Goal: Task Accomplishment & Management: Complete application form

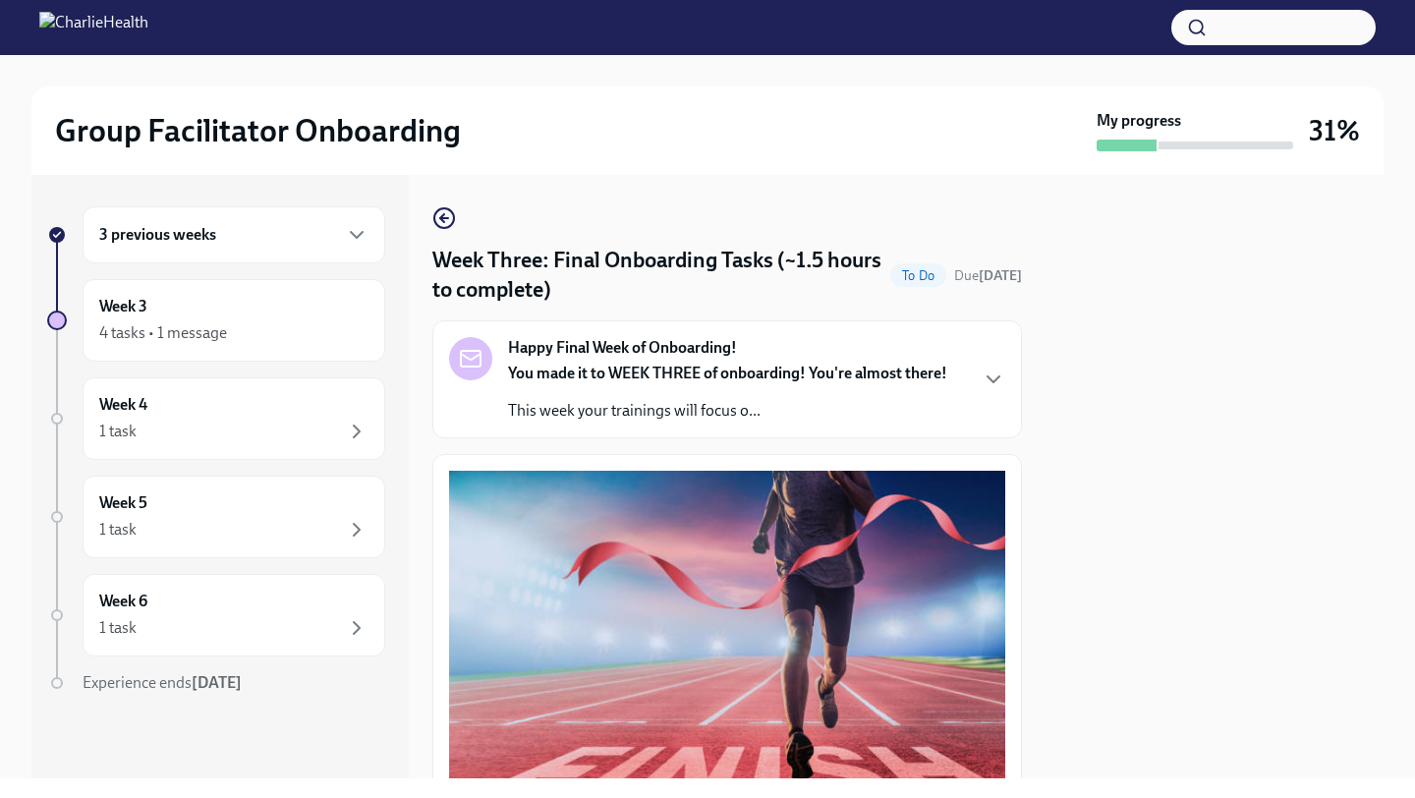
click at [270, 248] on div "3 previous weeks" at bounding box center [234, 234] width 303 height 57
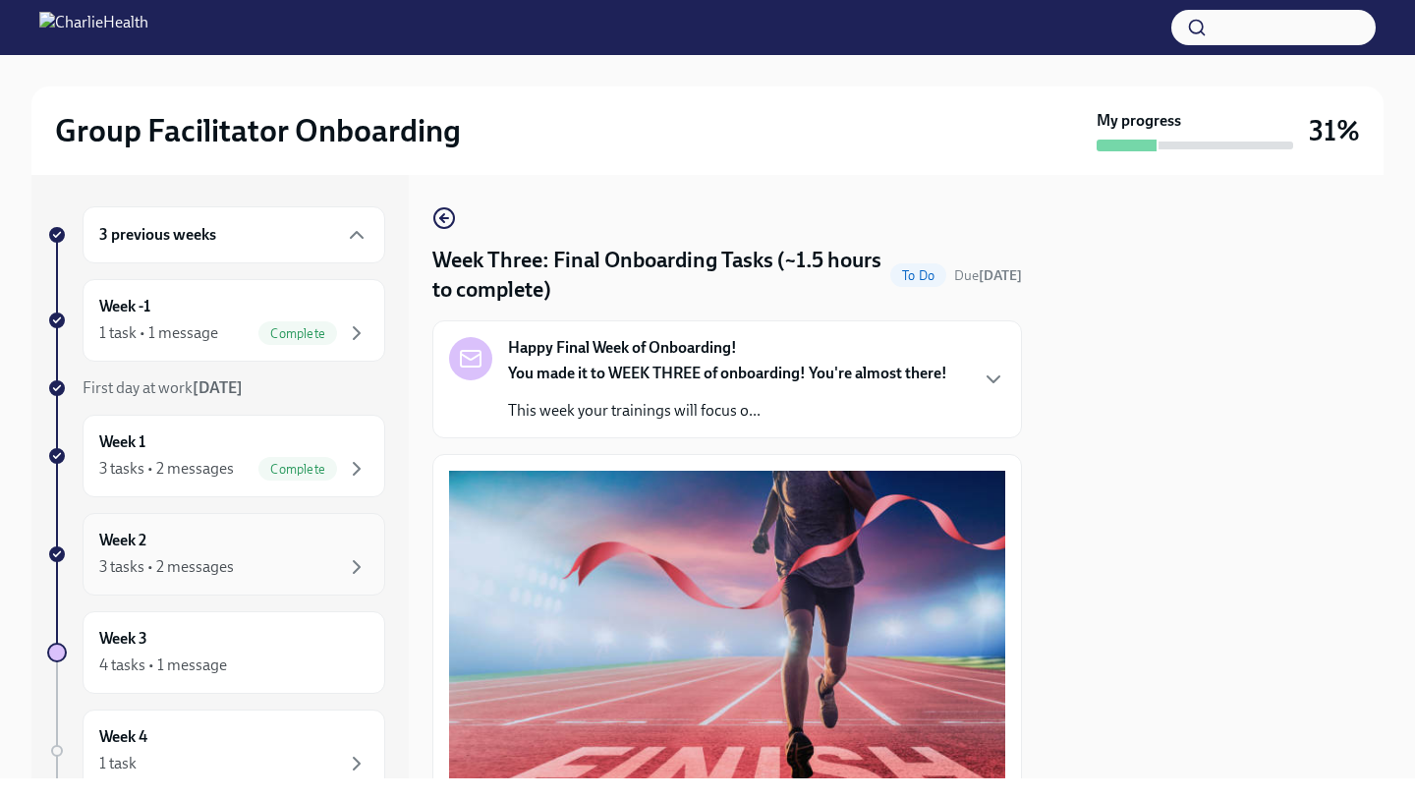
click at [315, 544] on div "Week 2 3 tasks • 2 messages" at bounding box center [233, 554] width 269 height 49
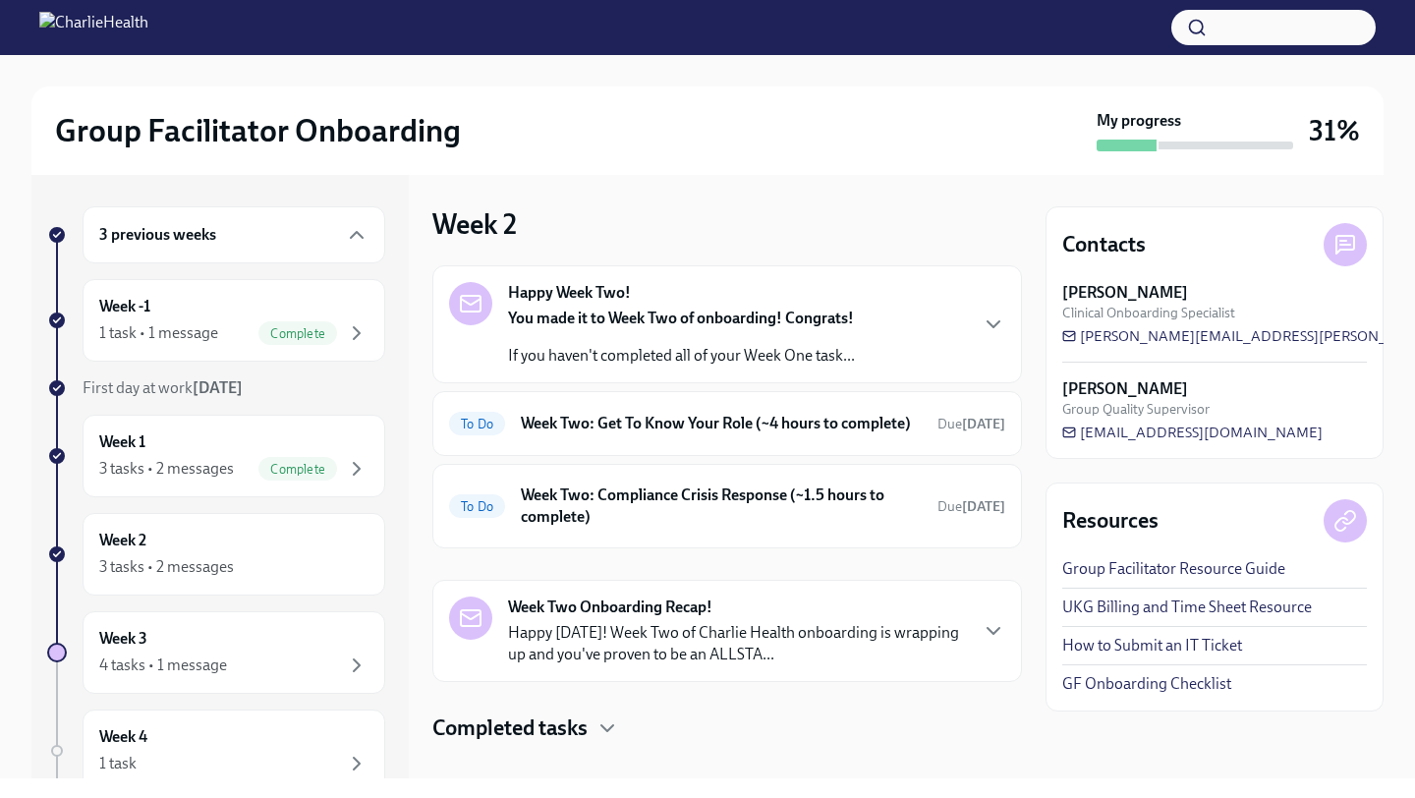
scroll to position [47, 0]
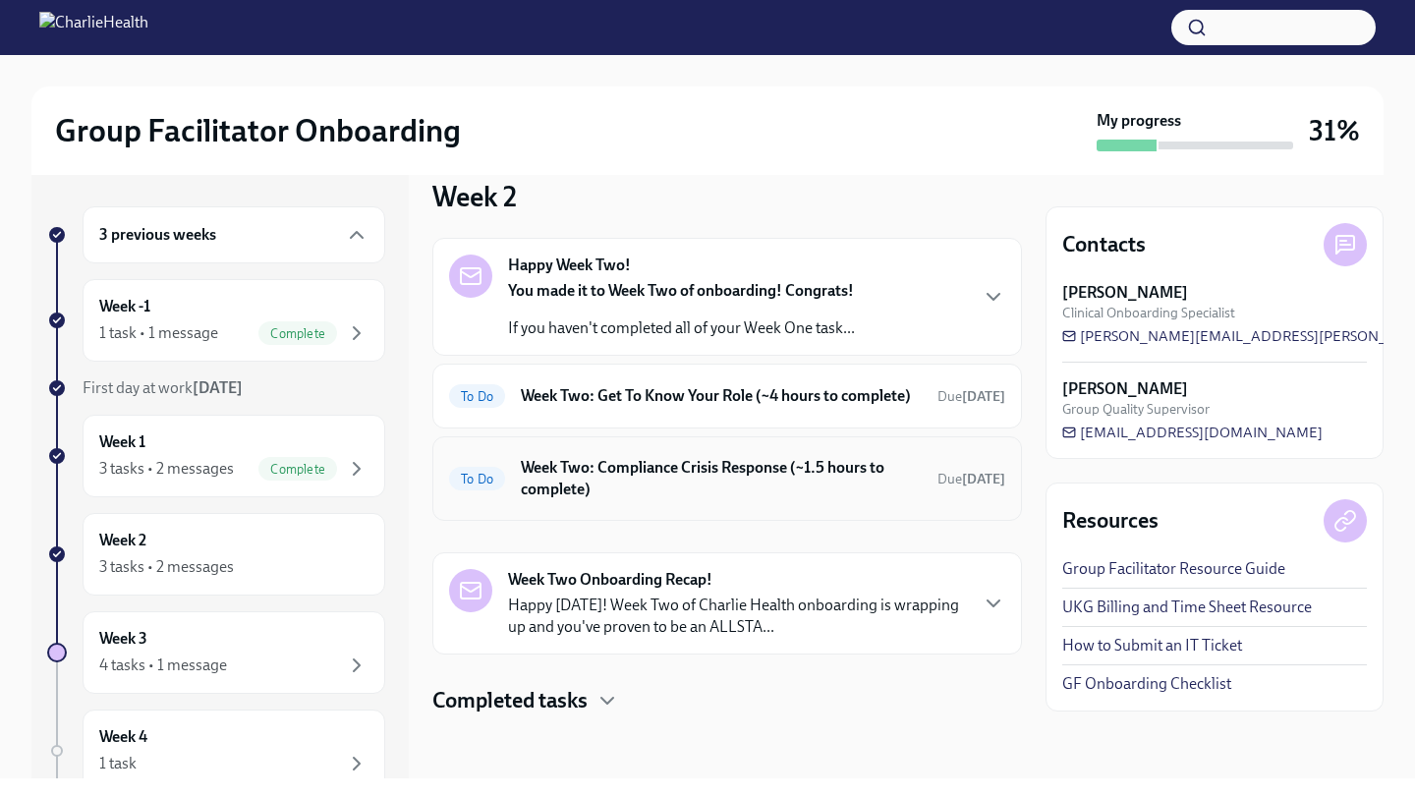
click at [715, 492] on h6 "Week Two: Compliance Crisis Response (~1.5 hours to complete)" at bounding box center [721, 478] width 401 height 43
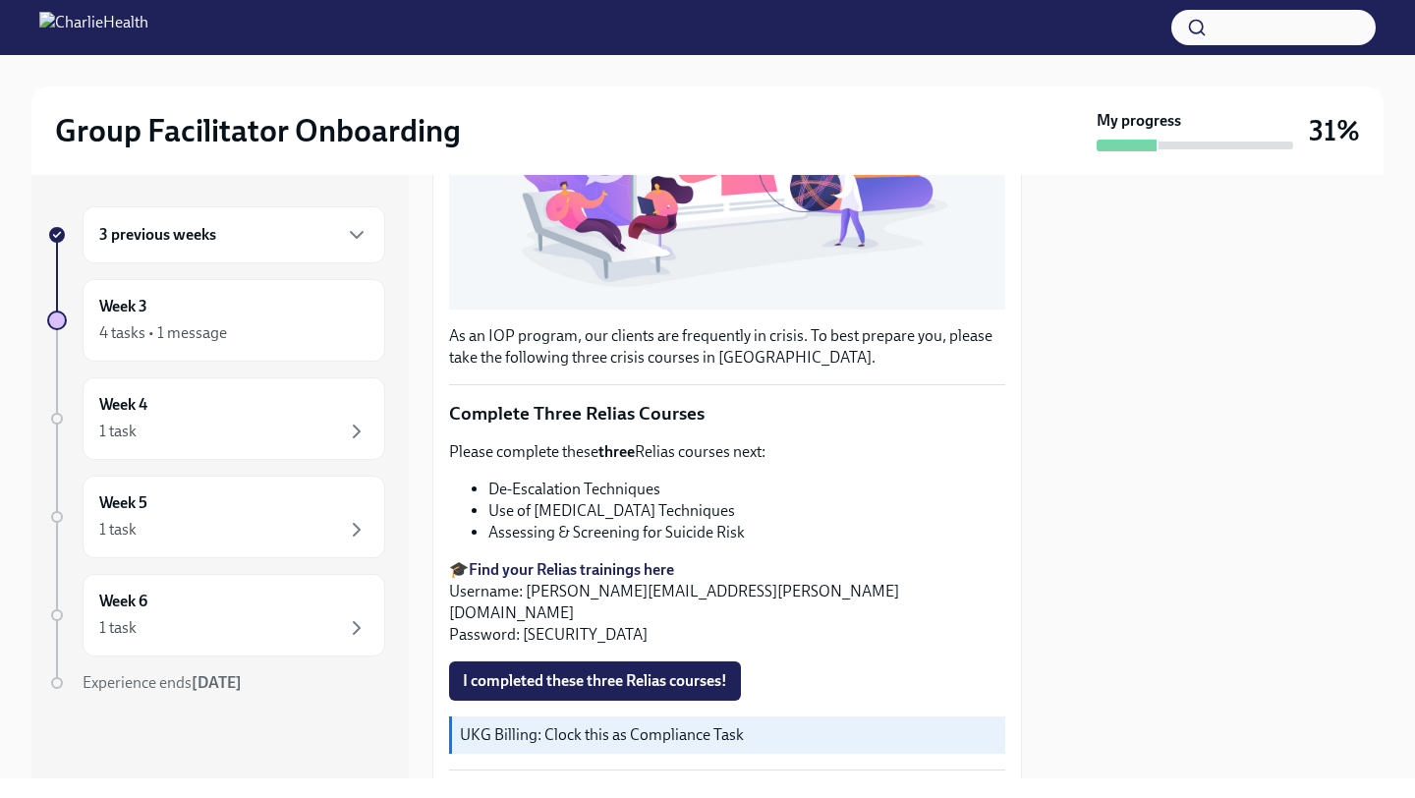
scroll to position [575, 0]
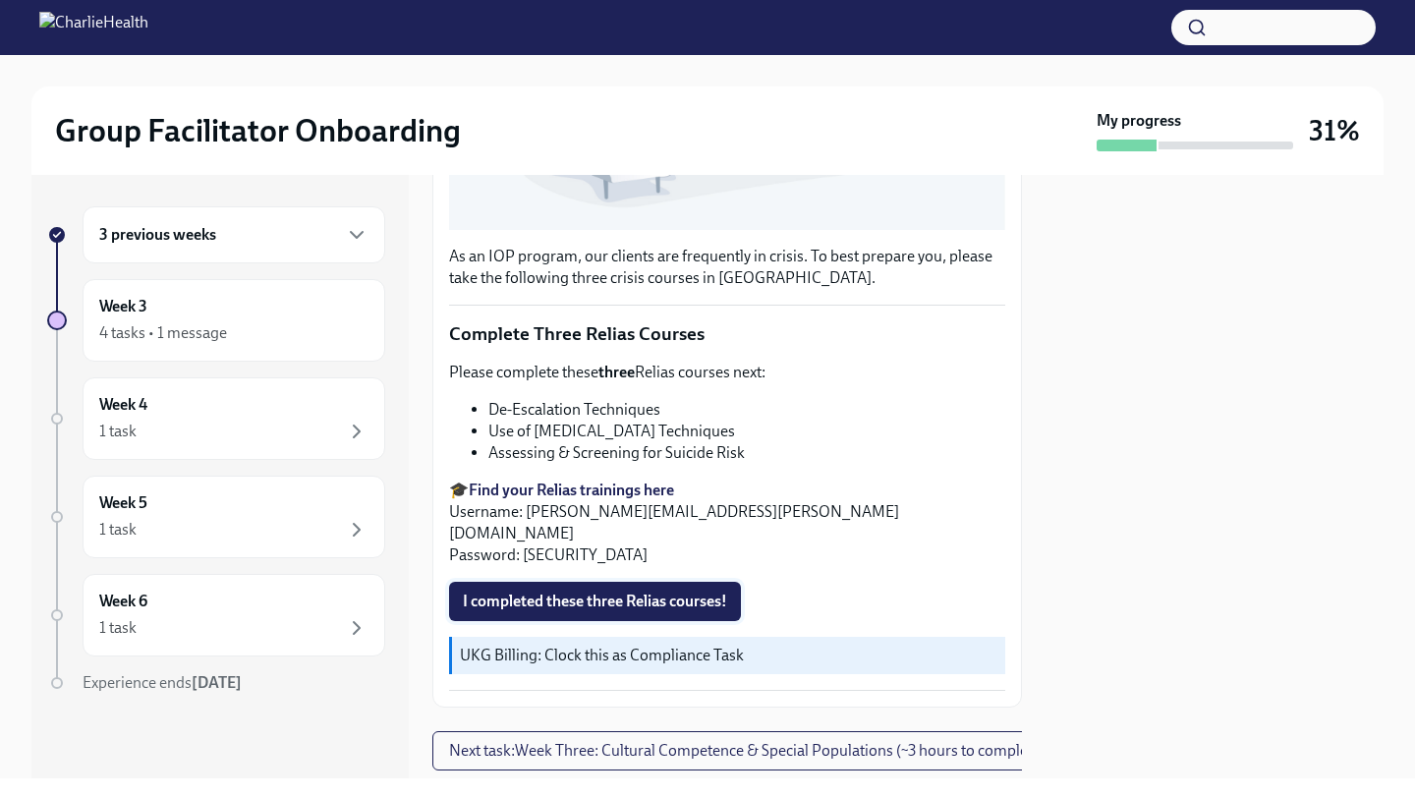
click at [631, 592] on span "I completed these three Relias courses!" at bounding box center [595, 602] width 264 height 20
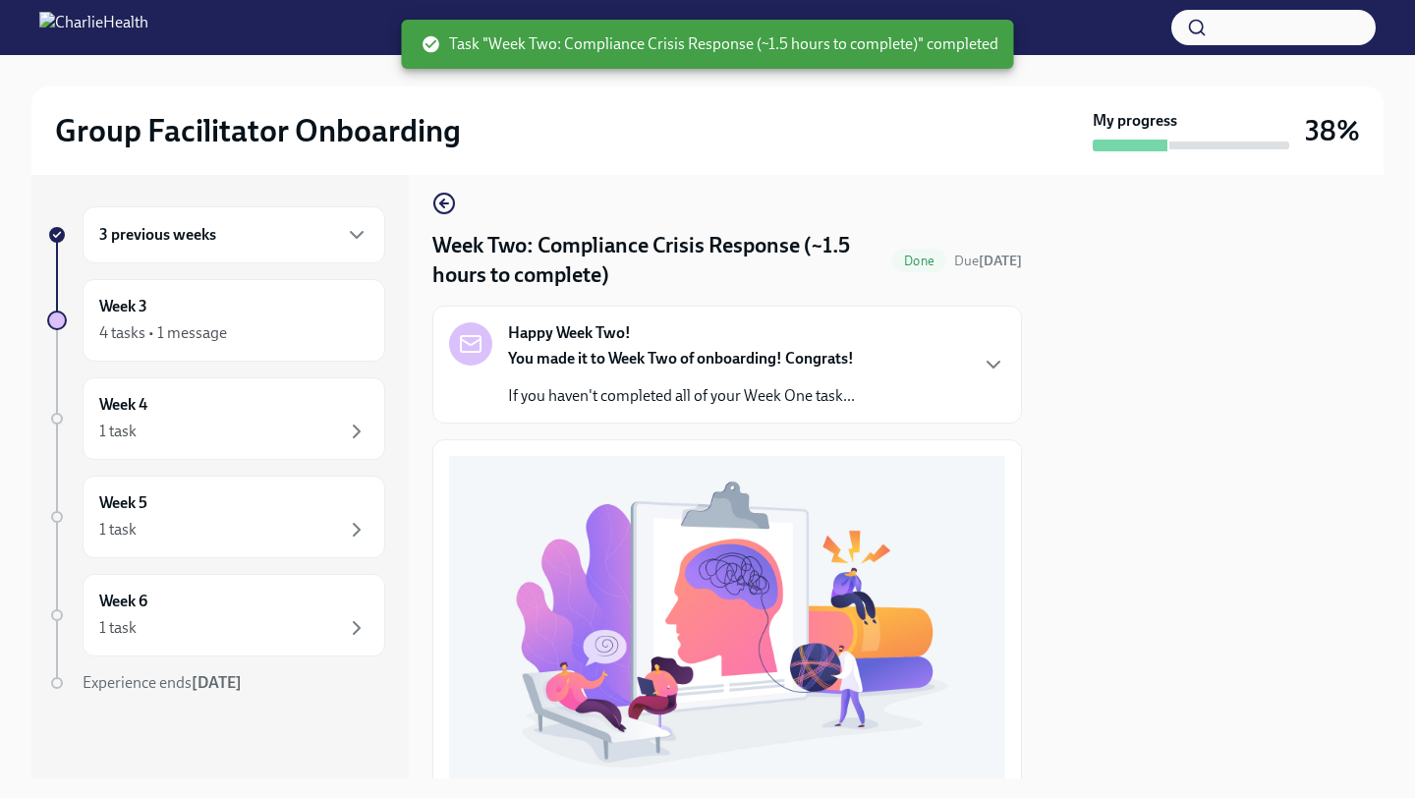
scroll to position [0, 0]
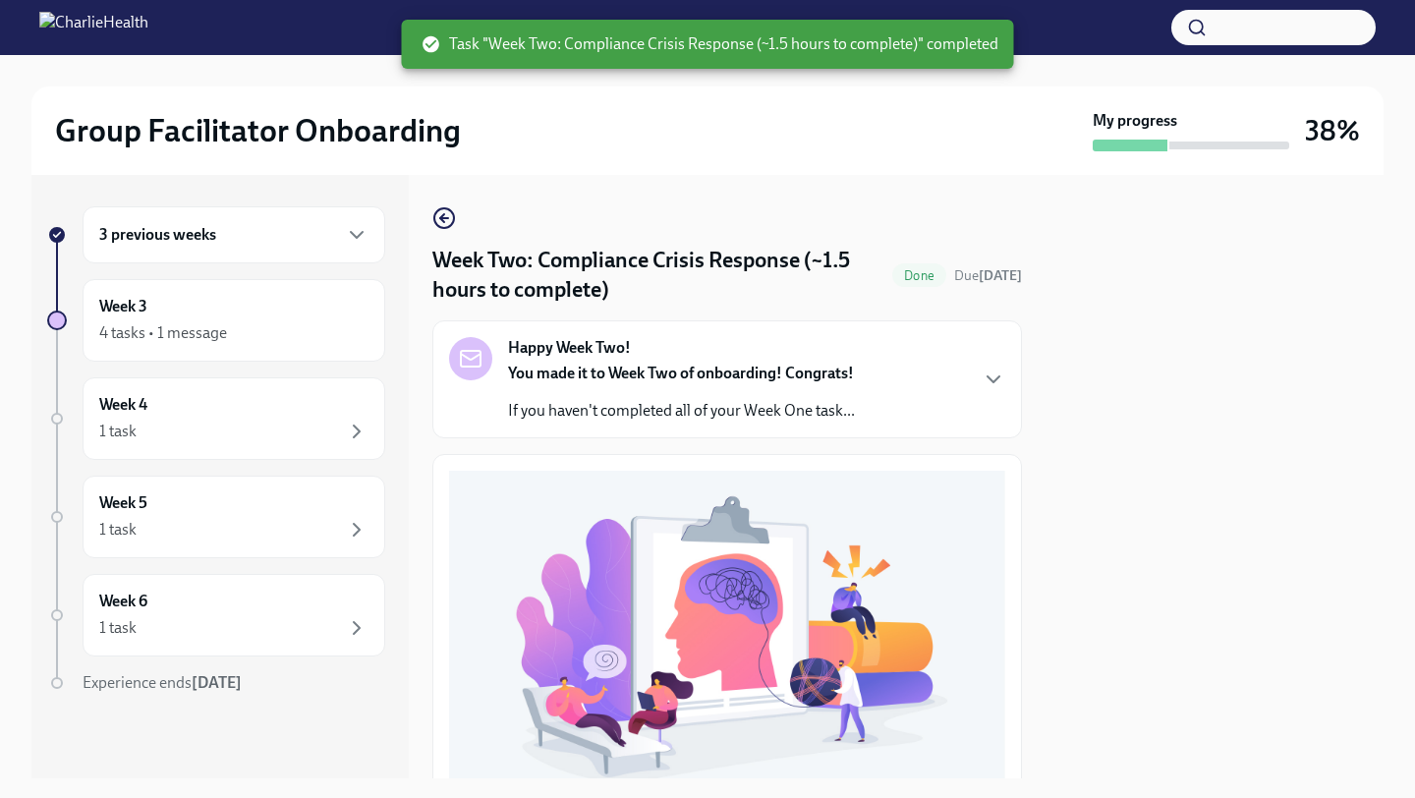
click at [926, 378] on div "Happy Week Two! You made it to Week Two of onboarding! Congrats! If you haven't…" at bounding box center [727, 379] width 556 height 85
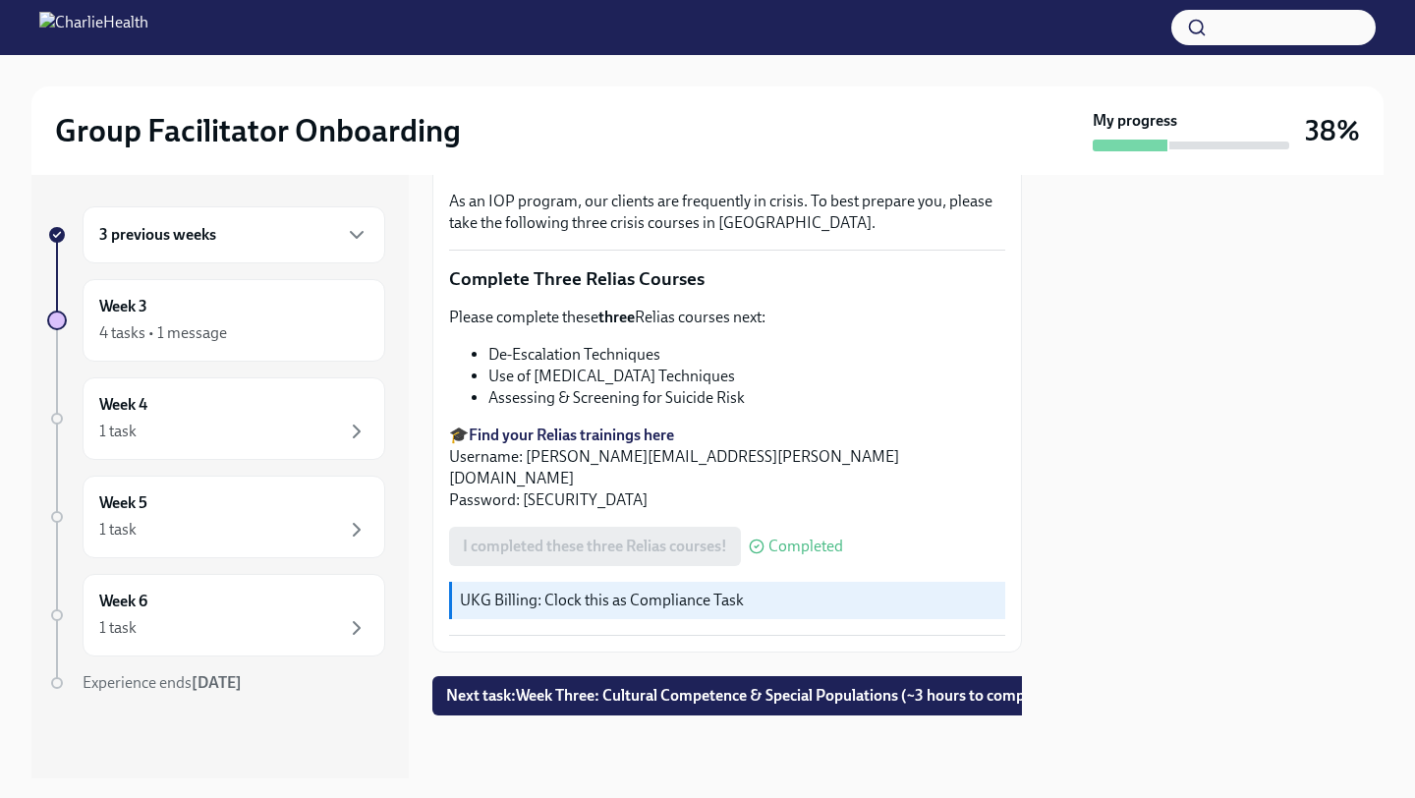
scroll to position [1261, 0]
click at [272, 231] on div "3 previous weeks" at bounding box center [233, 235] width 269 height 24
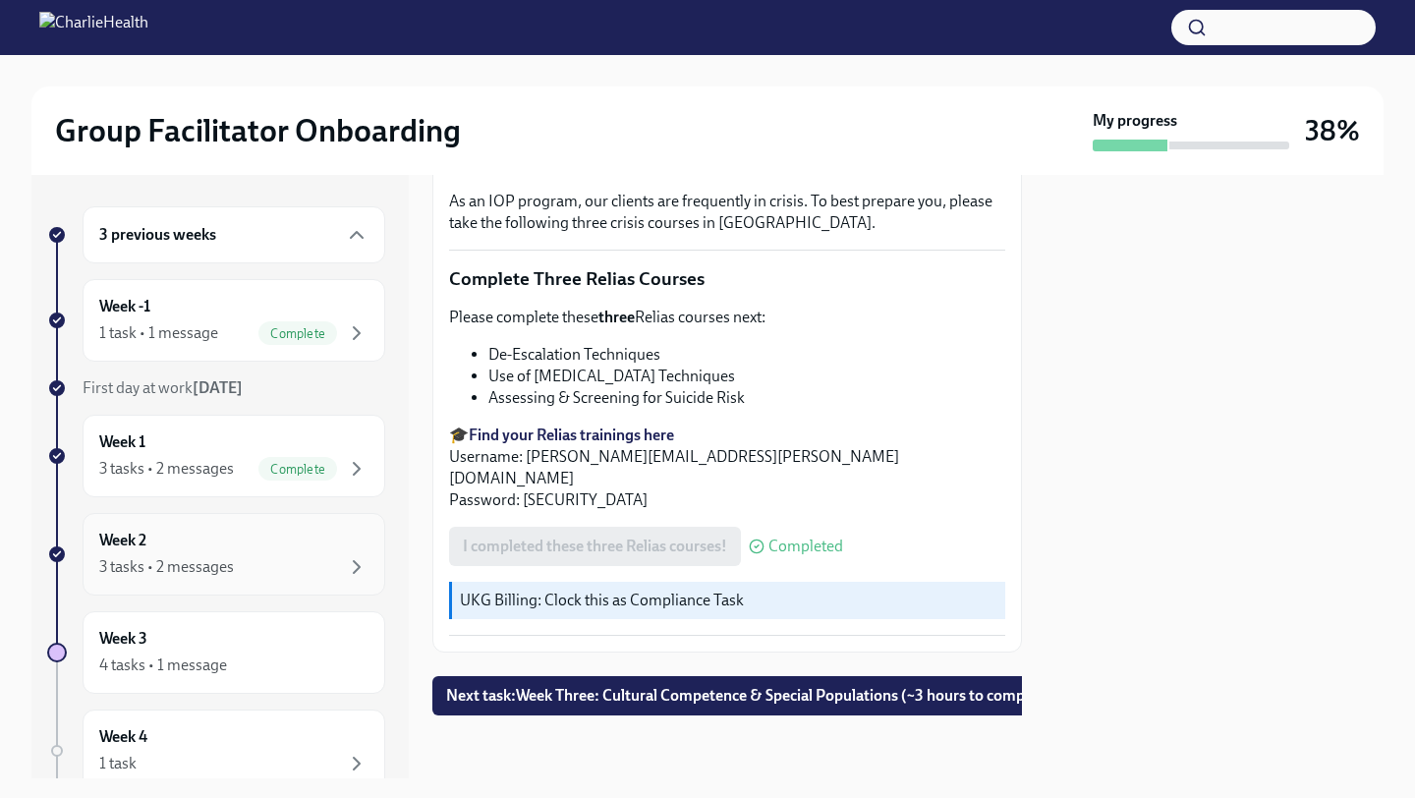
click at [269, 554] on div "Week 2 3 tasks • 2 messages" at bounding box center [233, 554] width 269 height 49
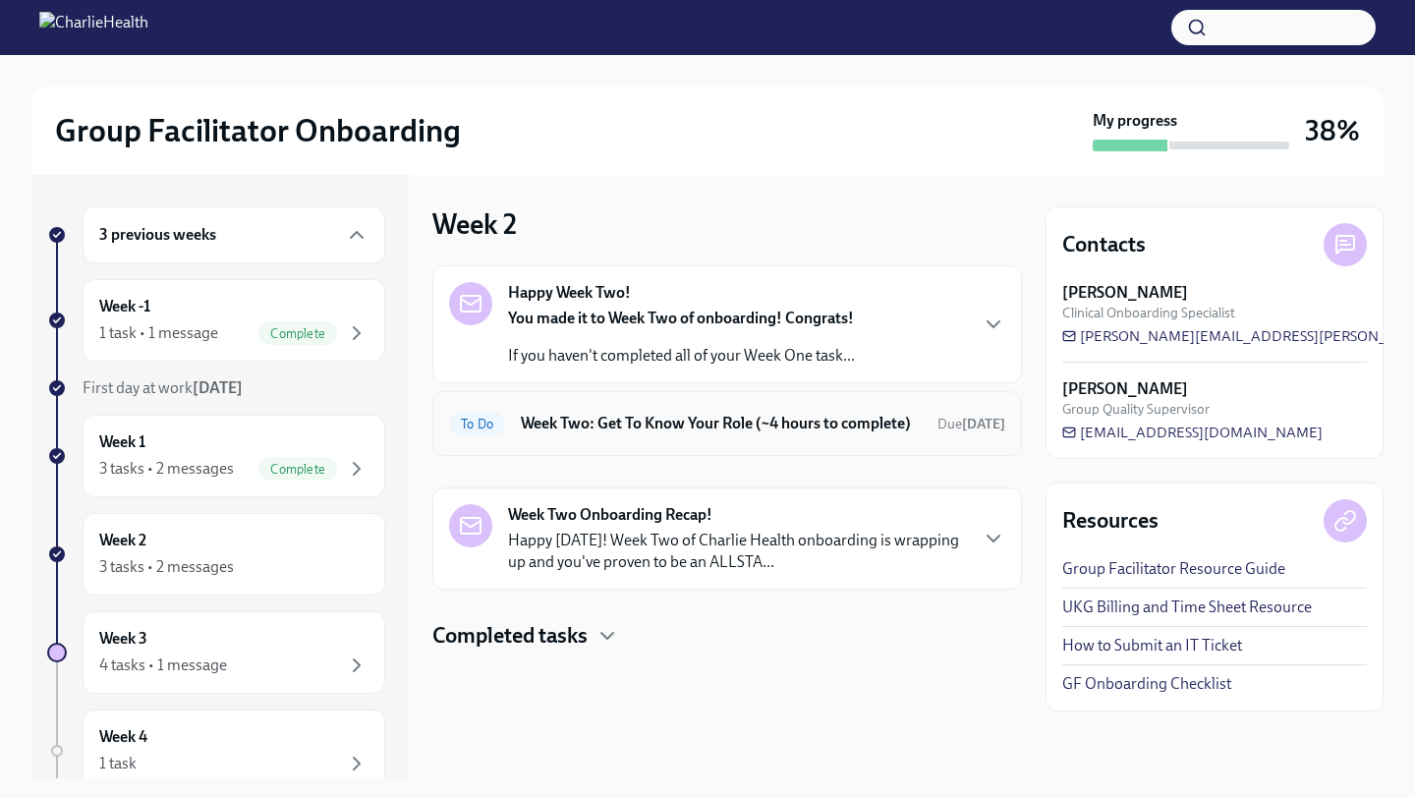
click at [816, 434] on h6 "Week Two: Get To Know Your Role (~4 hours to complete)" at bounding box center [721, 424] width 401 height 22
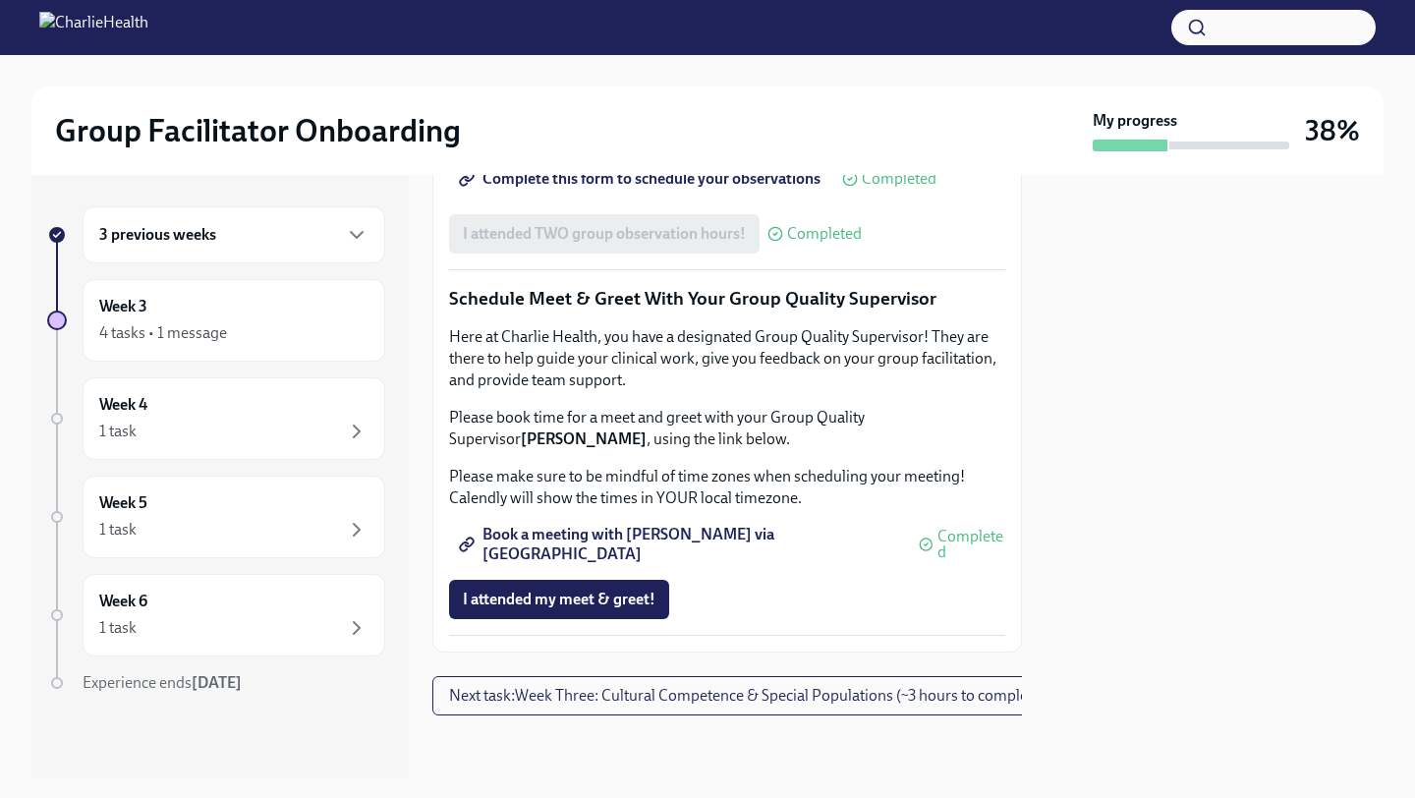
scroll to position [1917, 0]
click at [570, 596] on span "I attended my meet & greet!" at bounding box center [559, 600] width 193 height 20
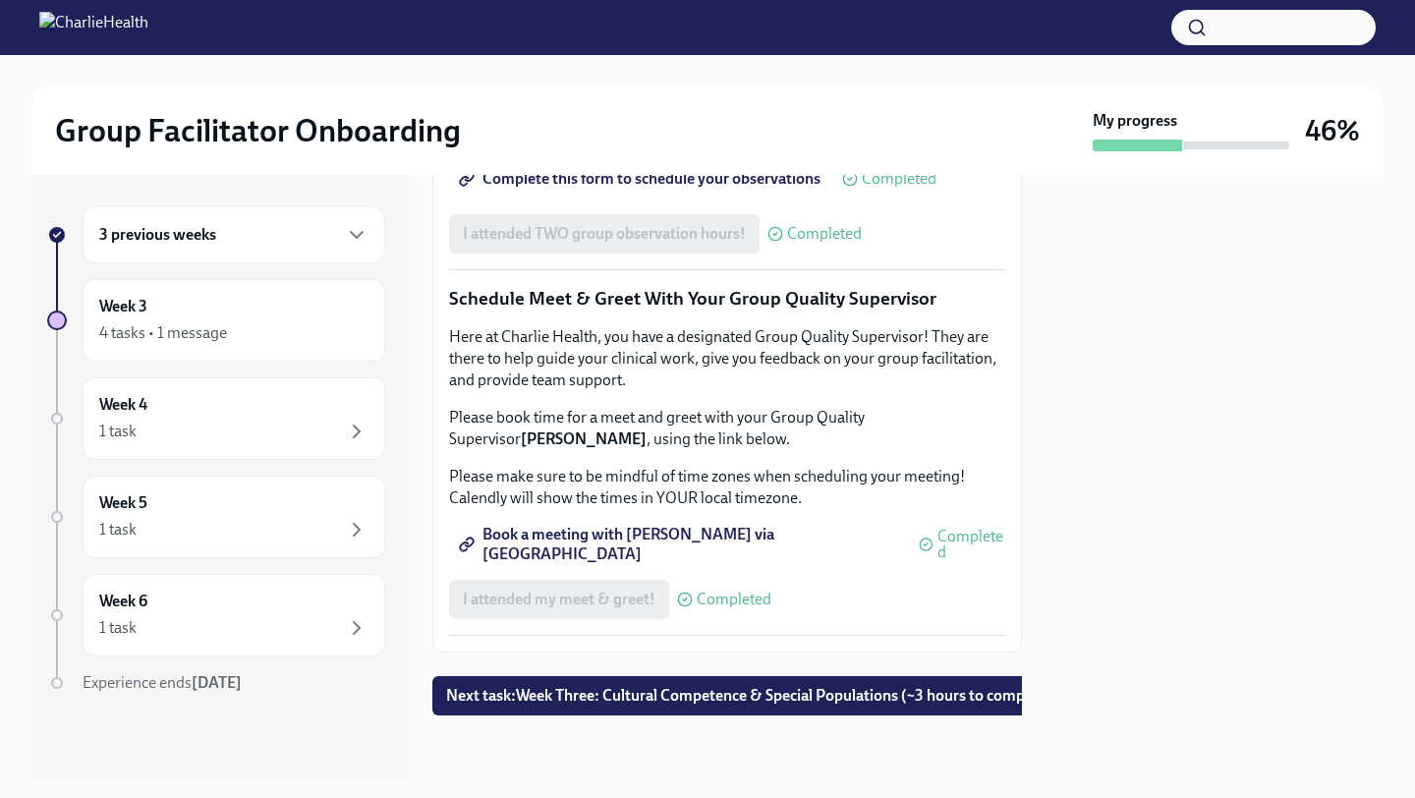
click at [297, 236] on div "3 previous weeks" at bounding box center [233, 235] width 269 height 24
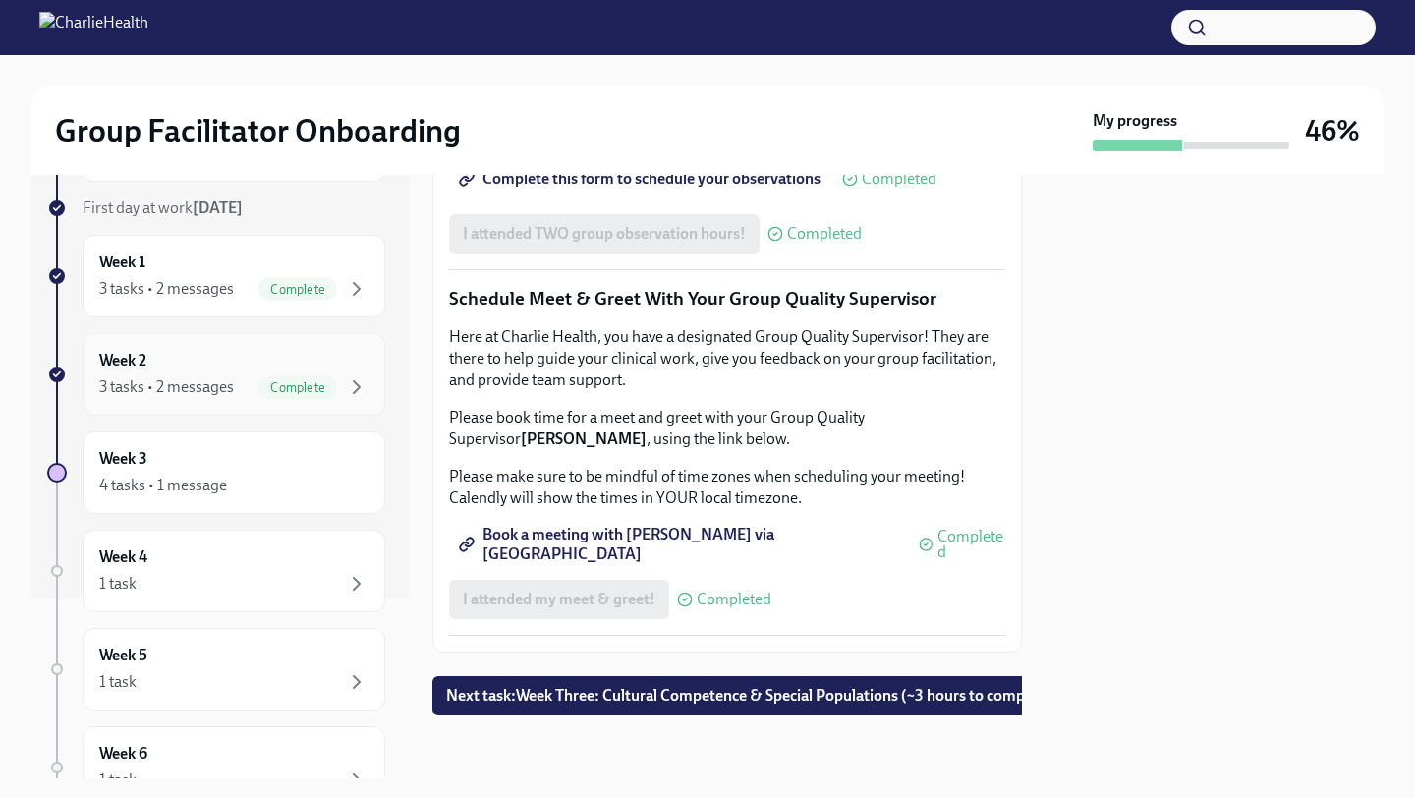
scroll to position [188, 0]
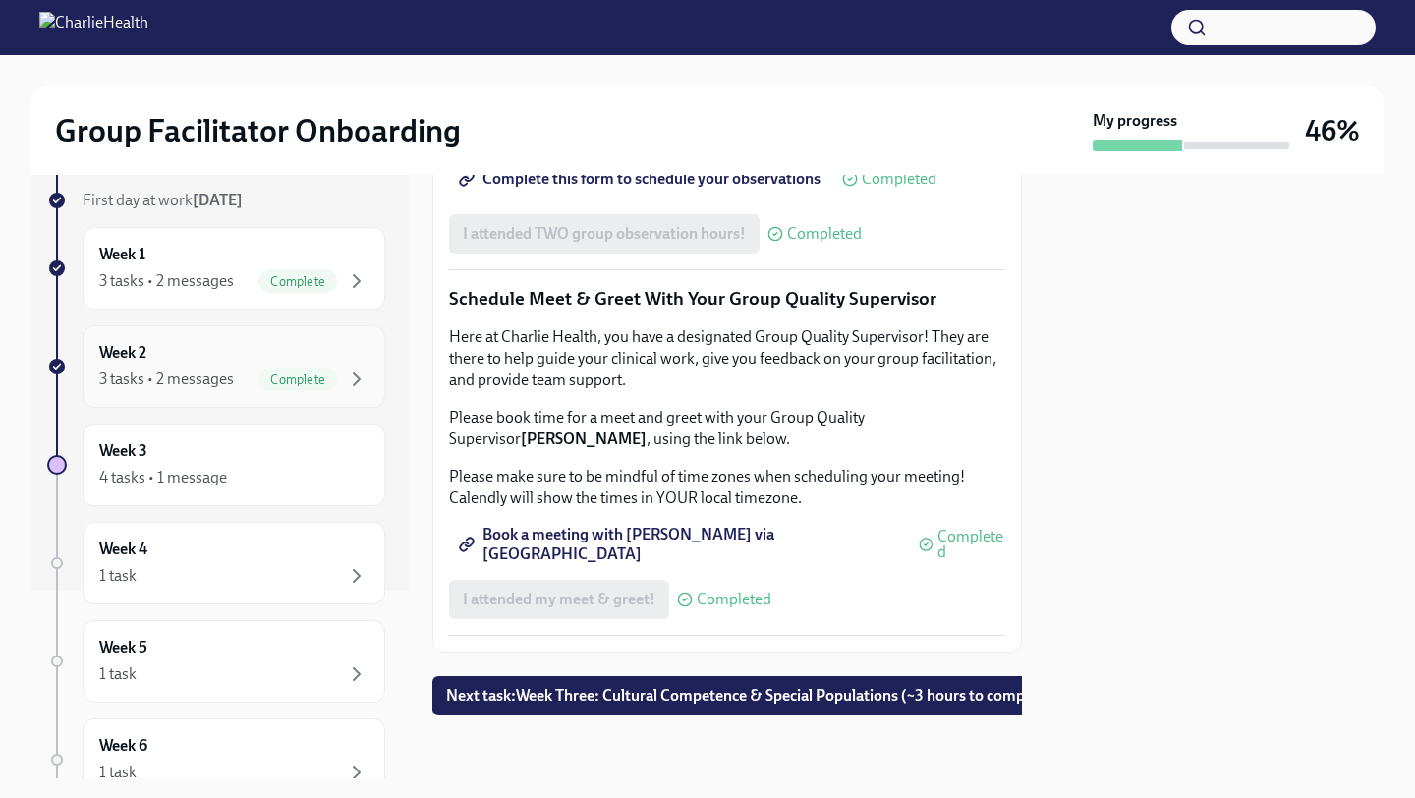
click at [282, 349] on div "Week 2 3 tasks • 2 messages Complete" at bounding box center [233, 366] width 269 height 49
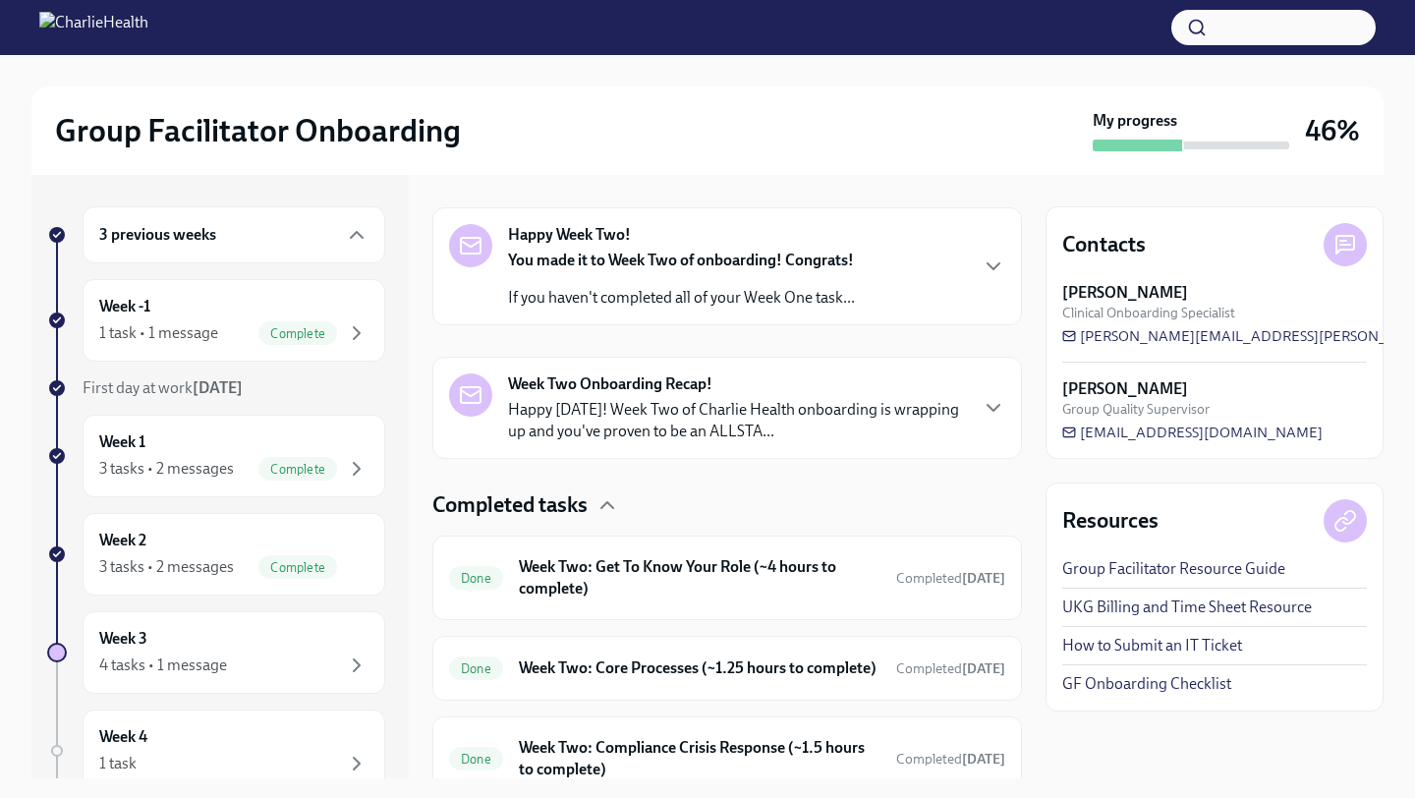
scroll to position [397, 0]
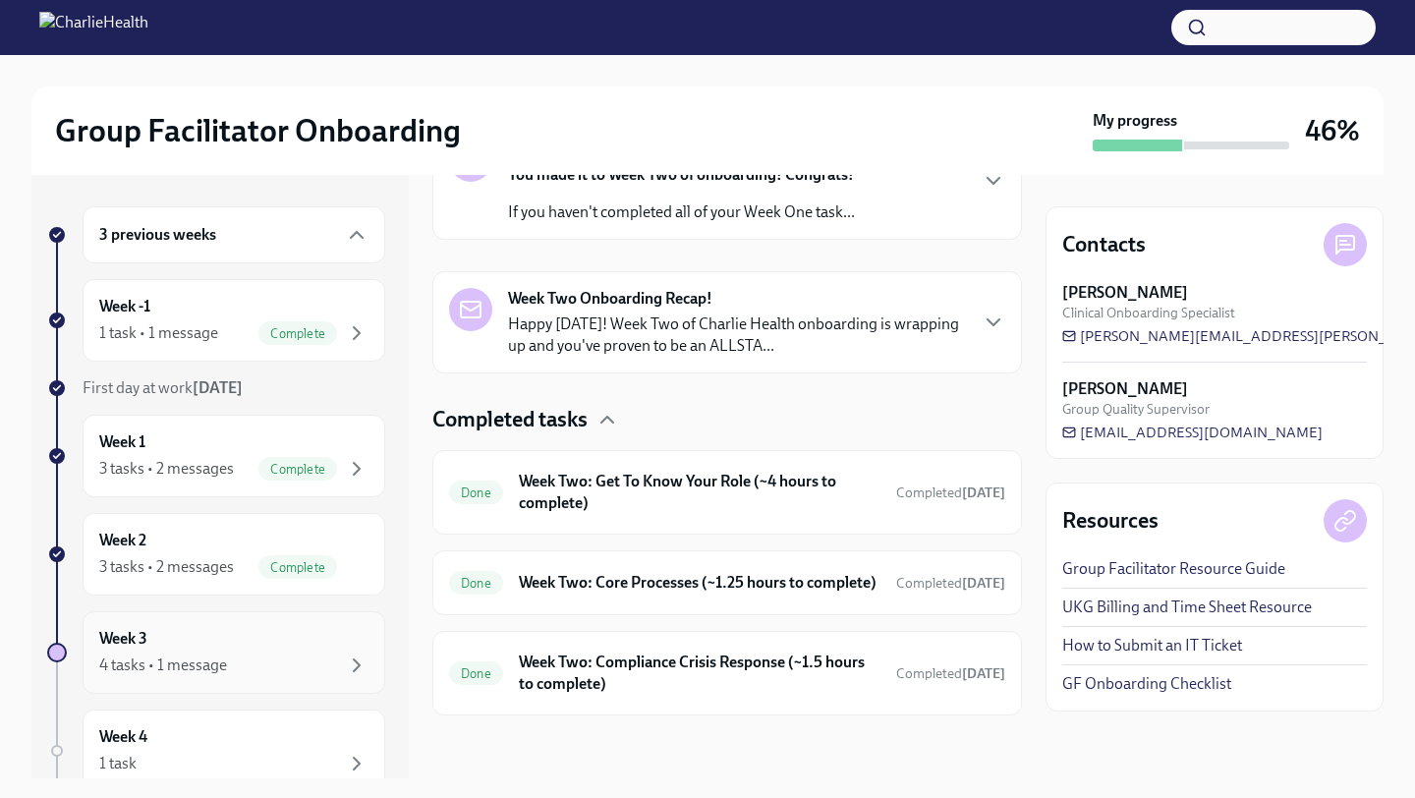
click at [297, 647] on div "Week 3 4 tasks • 1 message" at bounding box center [233, 652] width 269 height 49
